Goal: Check status

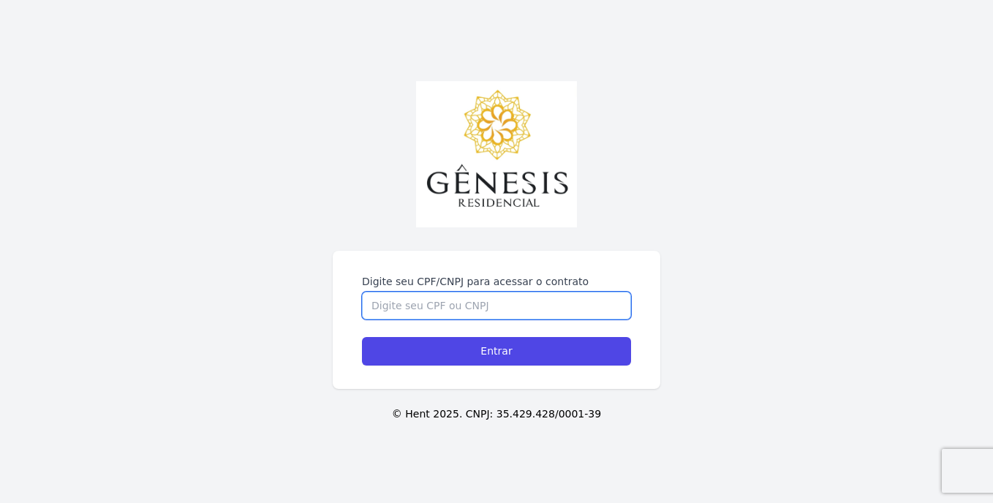
click at [462, 309] on input "Digite seu CPF/CNPJ para acessar o contrato" at bounding box center [496, 306] width 269 height 28
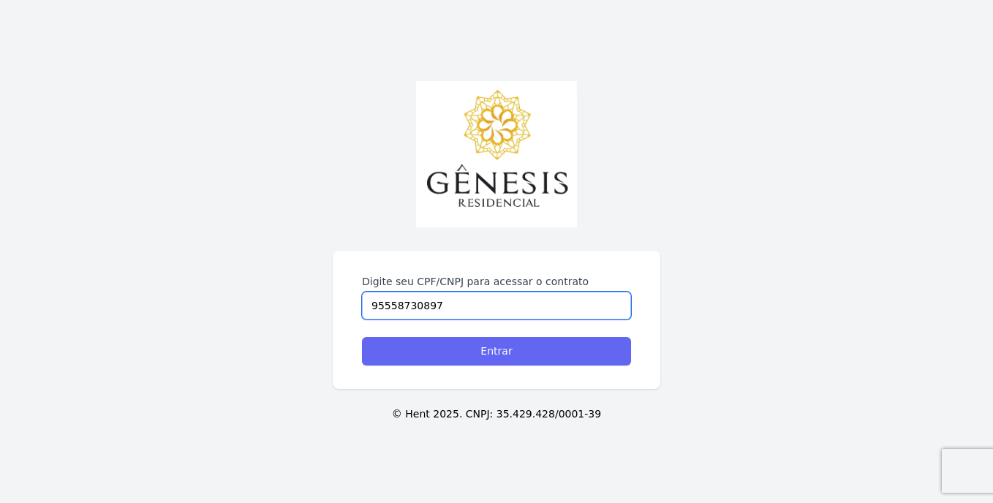
type input "95558730897"
click at [500, 355] on input "Entrar" at bounding box center [496, 351] width 269 height 29
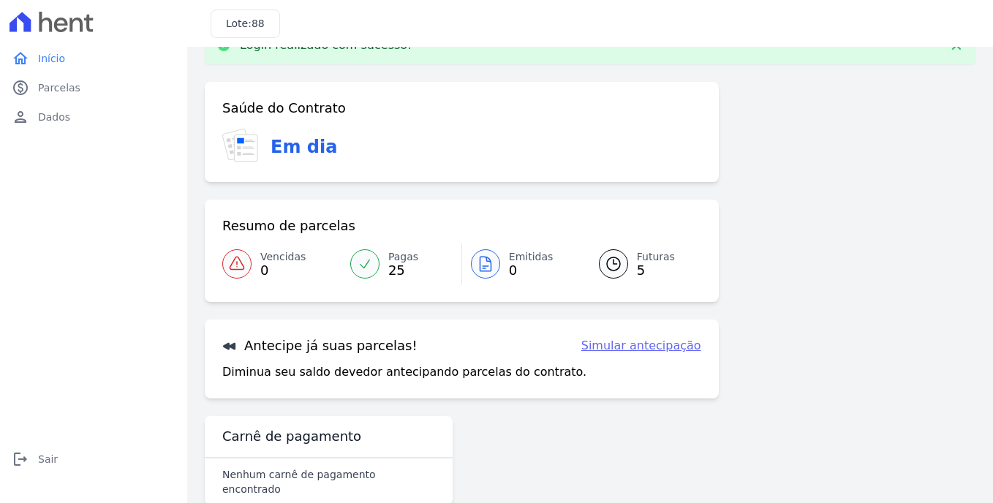
scroll to position [55, 0]
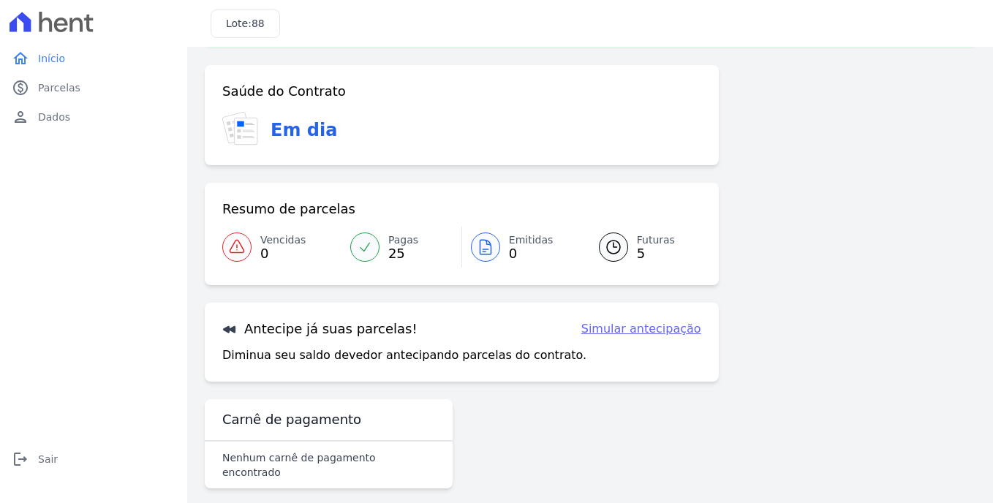
click at [657, 240] on span "Futuras" at bounding box center [656, 240] width 38 height 15
